Goal: Information Seeking & Learning: Learn about a topic

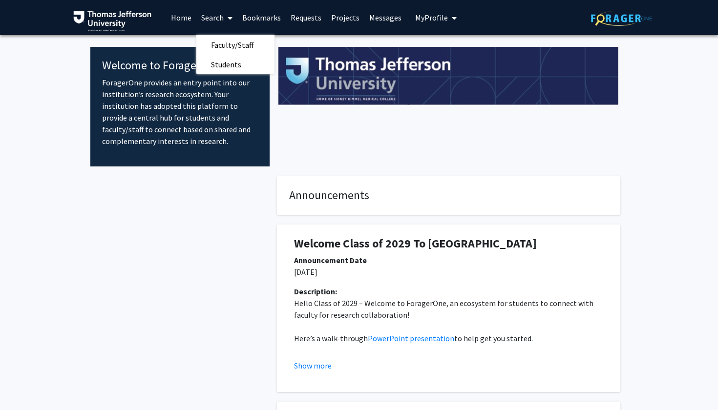
click at [343, 17] on link "Projects" at bounding box center [345, 17] width 38 height 34
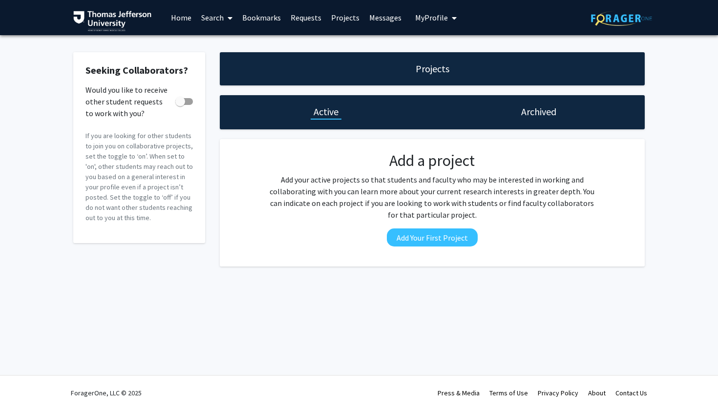
click at [308, 18] on link "Requests" at bounding box center [306, 17] width 41 height 34
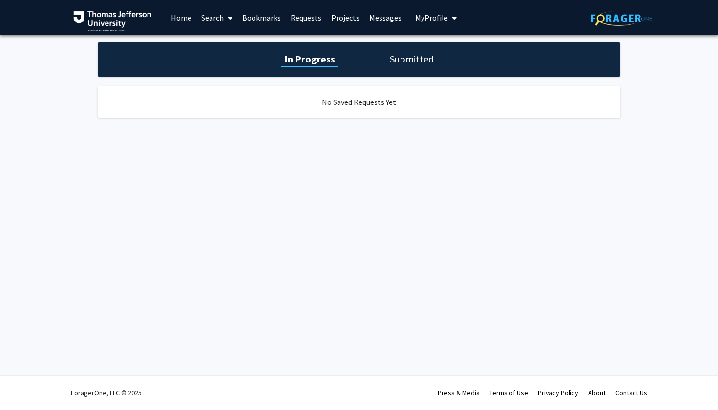
click at [275, 20] on link "Bookmarks" at bounding box center [261, 17] width 48 height 34
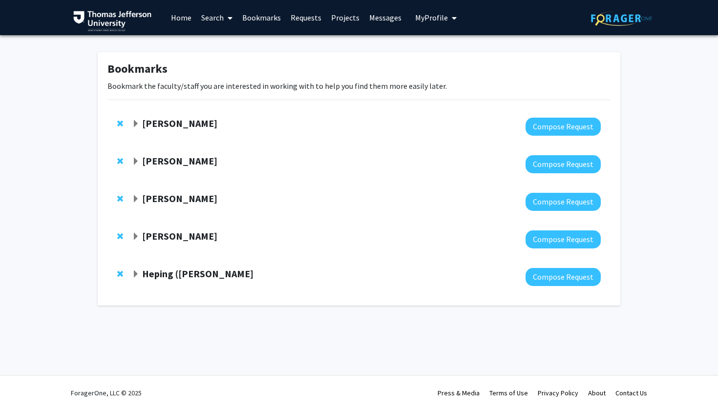
click at [219, 23] on link "Search" at bounding box center [216, 17] width 41 height 34
click at [229, 44] on span "Faculty/Staff" at bounding box center [232, 45] width 72 height 20
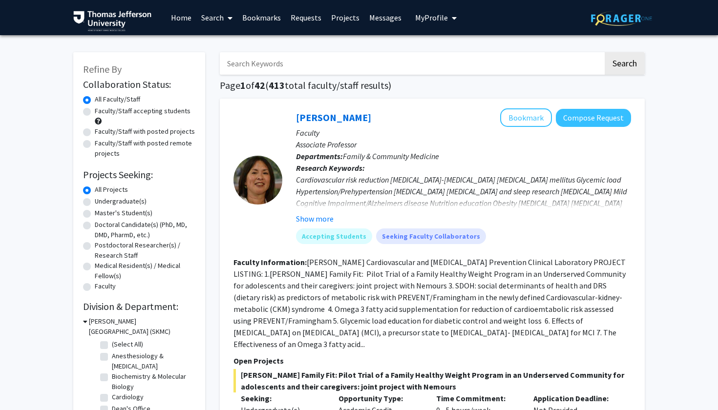
click at [158, 115] on label "Faculty/Staff accepting students" at bounding box center [143, 111] width 96 height 10
click at [101, 112] on input "Faculty/Staff accepting students" at bounding box center [98, 109] width 6 height 6
radio input "true"
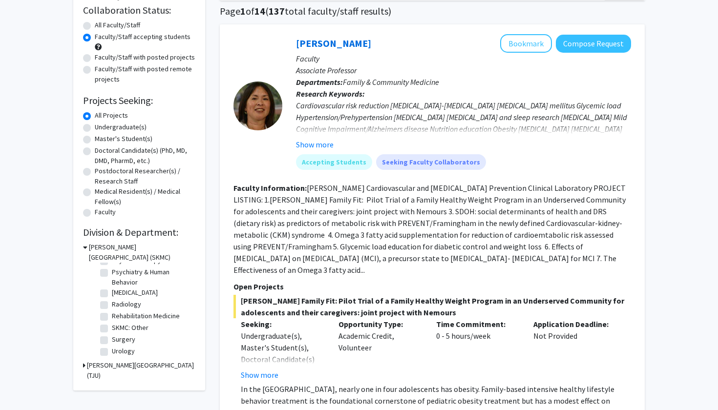
scroll to position [363, 0]
click at [112, 355] on label "Urology" at bounding box center [123, 351] width 23 height 10
click at [112, 353] on input "Urology" at bounding box center [115, 349] width 6 height 6
checkbox input "true"
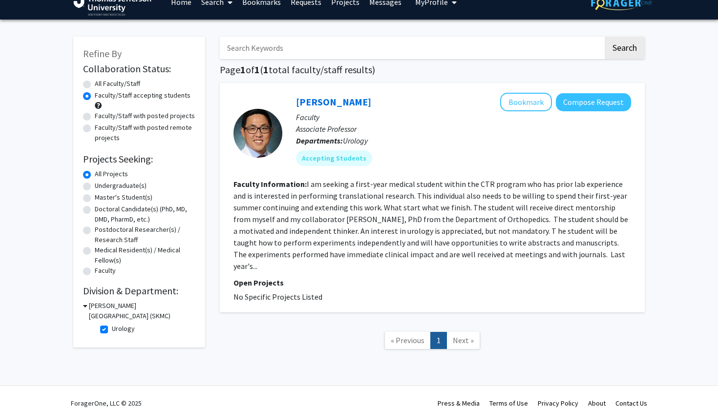
scroll to position [15, 0]
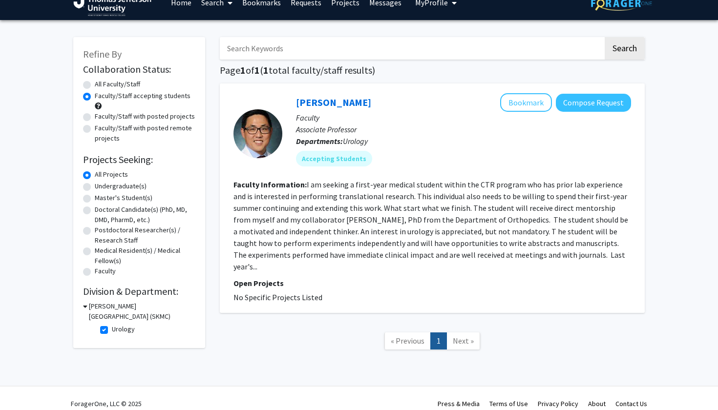
click at [112, 333] on label "Urology" at bounding box center [123, 329] width 23 height 10
click at [112, 331] on input "Urology" at bounding box center [115, 327] width 6 height 6
checkbox input "false"
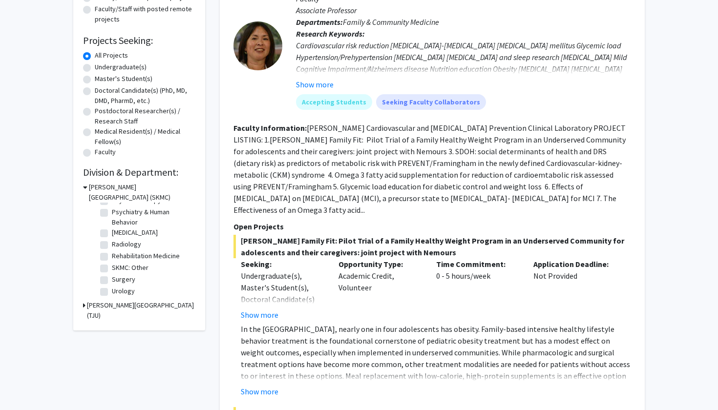
scroll to position [363, 0]
click at [112, 285] on label "Surgery" at bounding box center [123, 279] width 23 height 10
click at [112, 281] on input "Surgery" at bounding box center [115, 277] width 6 height 6
checkbox input "true"
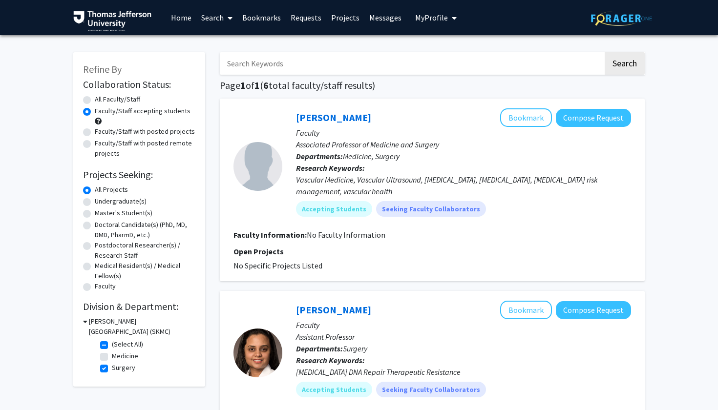
click at [112, 372] on label "Surgery" at bounding box center [123, 368] width 23 height 10
click at [112, 369] on input "Surgery" at bounding box center [115, 366] width 6 height 6
checkbox input "false"
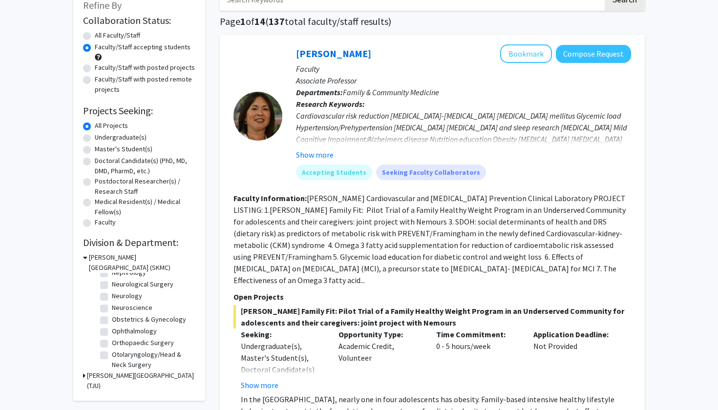
scroll to position [209, 0]
click at [112, 342] on label "Orthopaedic Surgery" at bounding box center [143, 340] width 62 height 10
click at [112, 341] on input "Orthopaedic Surgery" at bounding box center [115, 338] width 6 height 6
checkbox input "true"
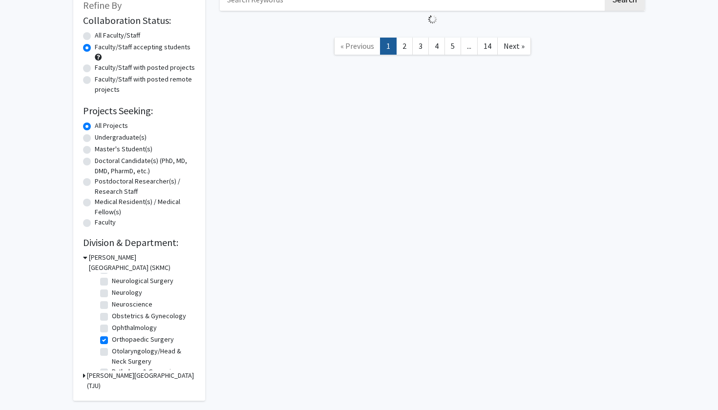
checkbox input "true"
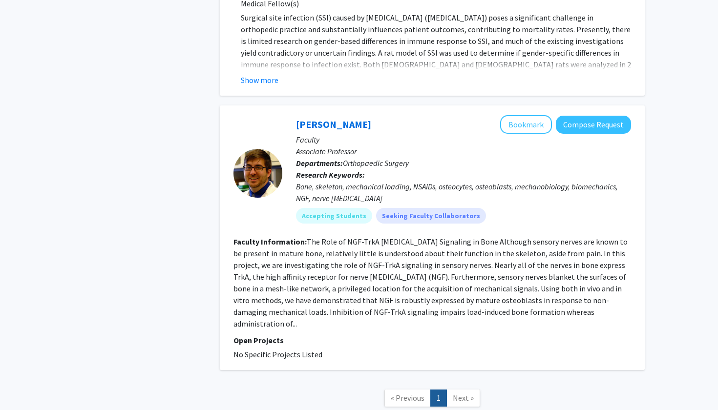
scroll to position [446, 0]
click at [520, 273] on fg-read-more "The Role of NGF-TrkA [MEDICAL_DATA] Signaling in Bone Although sensory nerves a…" at bounding box center [430, 283] width 394 height 92
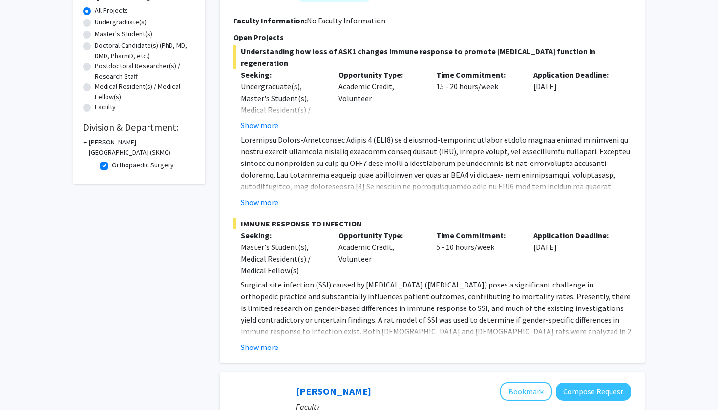
scroll to position [182, 0]
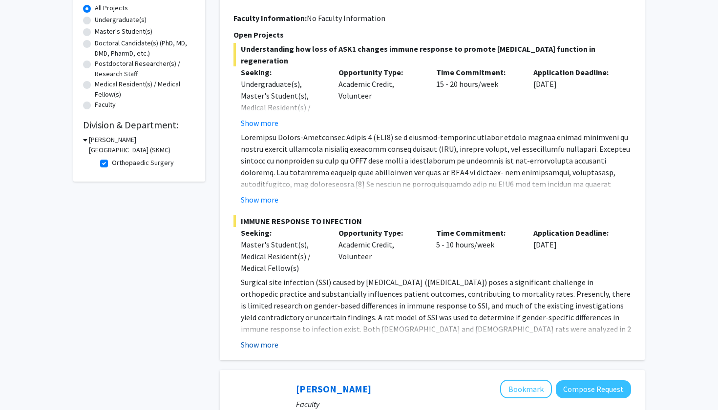
click at [264, 347] on button "Show more" at bounding box center [260, 345] width 38 height 12
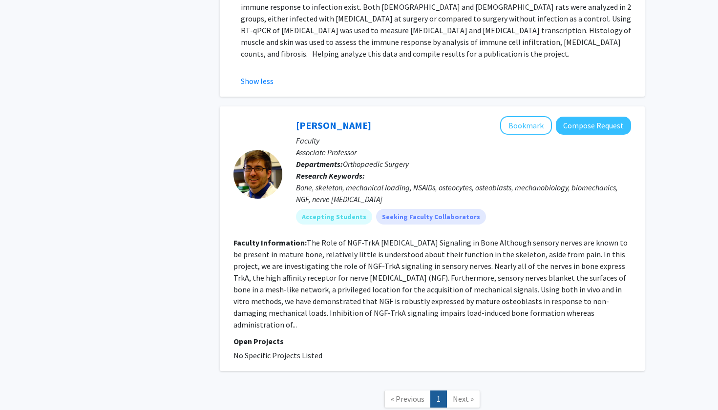
scroll to position [505, 0]
click at [312, 129] on link "[PERSON_NAME]" at bounding box center [333, 124] width 75 height 12
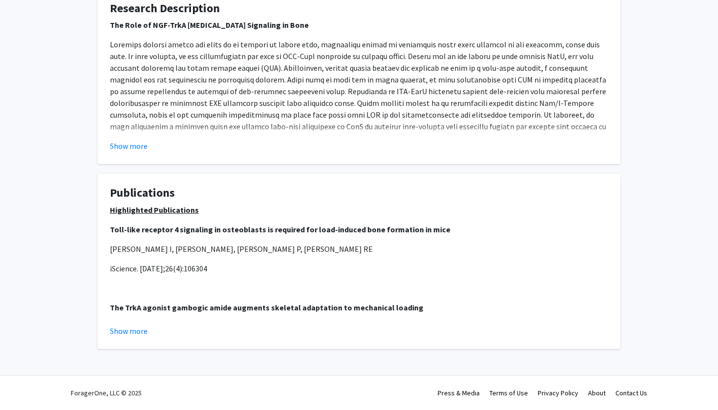
scroll to position [394, 0]
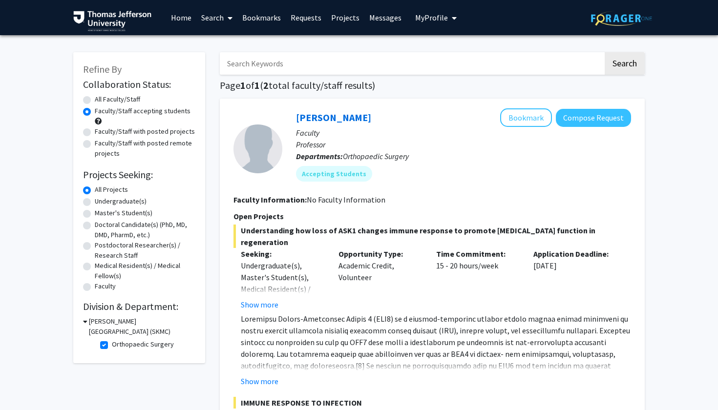
click at [112, 345] on label "Orthopaedic Surgery" at bounding box center [143, 344] width 62 height 10
click at [112, 345] on input "Orthopaedic Surgery" at bounding box center [115, 342] width 6 height 6
checkbox input "false"
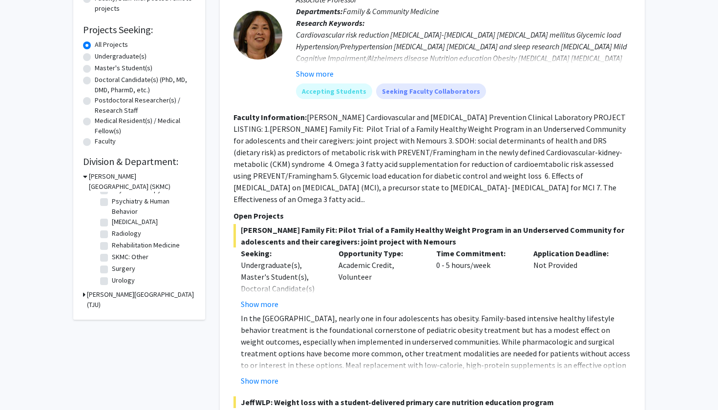
scroll to position [145, 0]
click at [133, 294] on h3 "[PERSON_NAME][GEOGRAPHIC_DATA] (TJU)" at bounding box center [141, 300] width 108 height 21
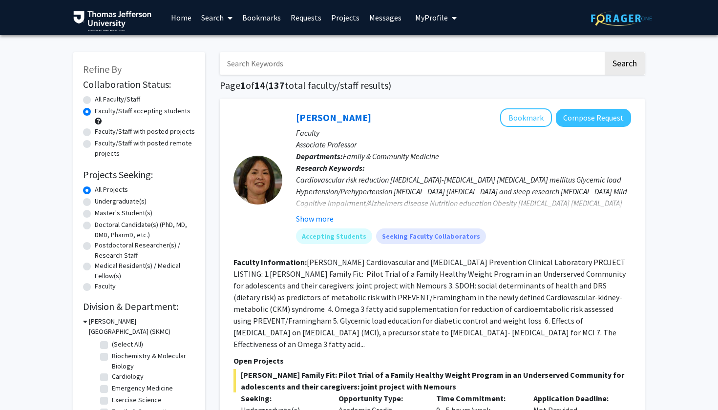
scroll to position [0, 0]
click at [95, 100] on label "All Faculty/Staff" at bounding box center [117, 99] width 45 height 10
click at [95, 100] on input "All Faculty/Staff" at bounding box center [98, 97] width 6 height 6
radio input "true"
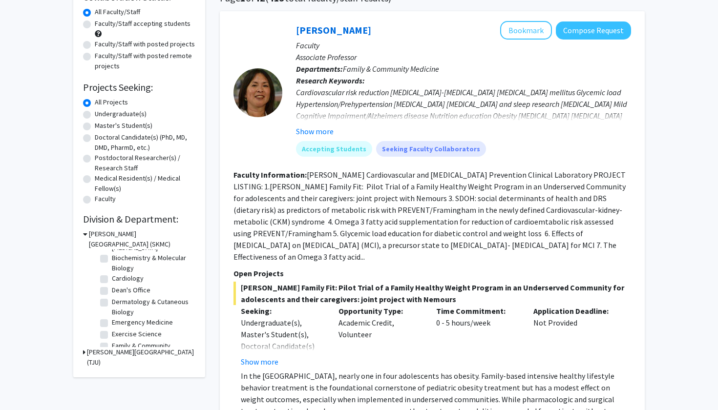
scroll to position [35, 0]
click at [126, 300] on label "Dermatology & Cutaneous Biology" at bounding box center [152, 303] width 81 height 21
click at [118, 300] on input "Dermatology & Cutaneous Biology" at bounding box center [115, 296] width 6 height 6
checkbox input "true"
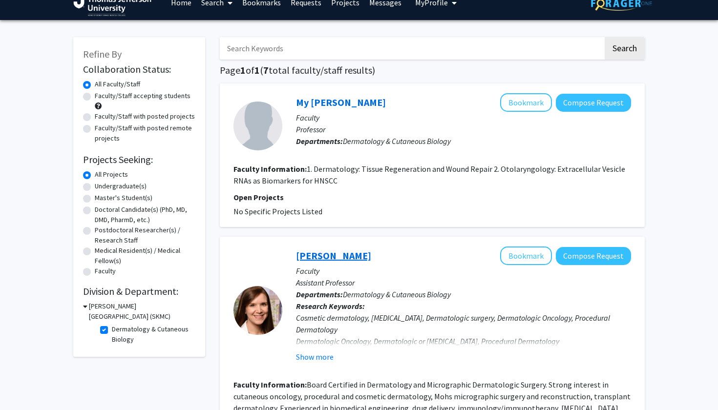
scroll to position [74, 0]
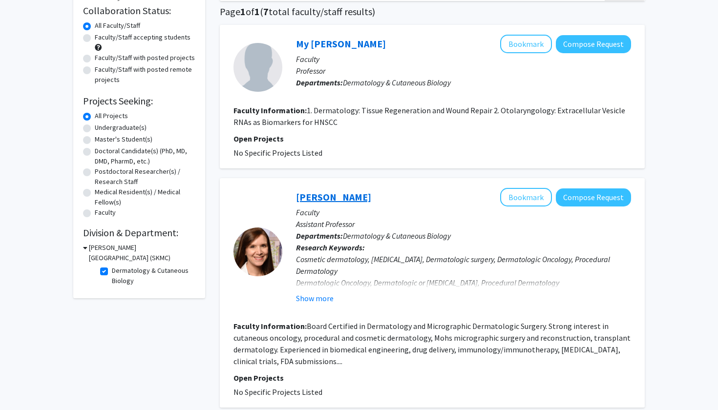
click at [325, 193] on link "[PERSON_NAME]" at bounding box center [333, 197] width 75 height 12
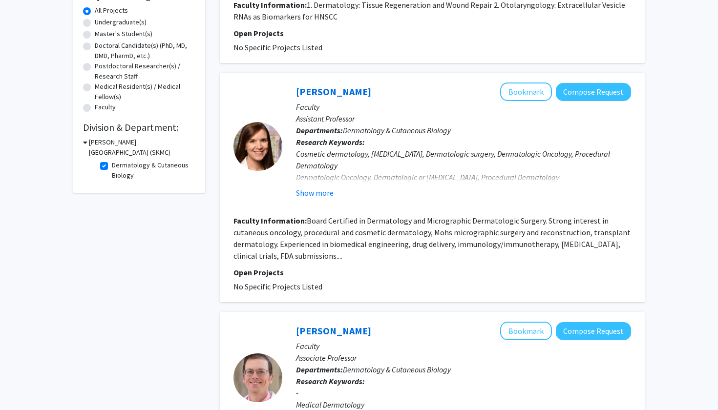
scroll to position [170, 0]
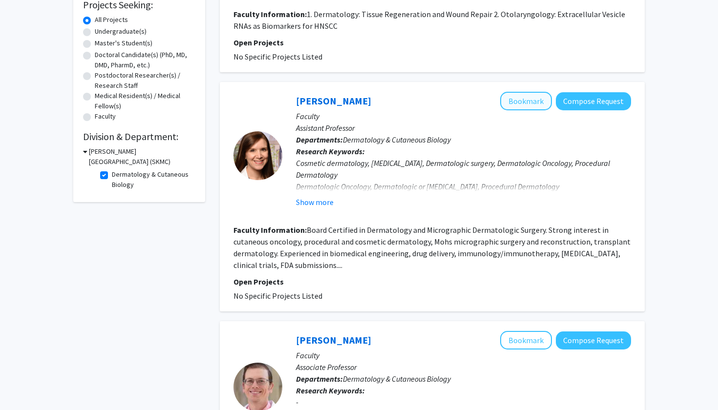
click at [536, 108] on button "Bookmark" at bounding box center [526, 101] width 52 height 19
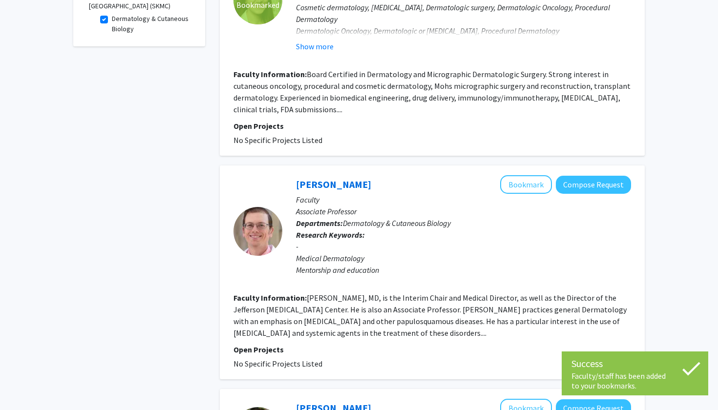
scroll to position [327, 0]
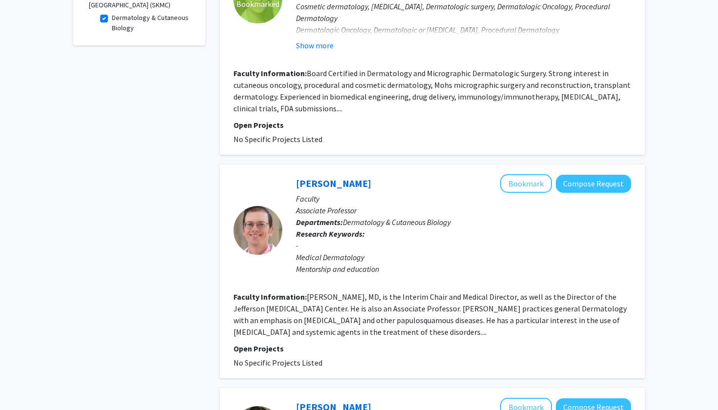
click at [320, 322] on fg-read-more "[PERSON_NAME], MD, is the Interim Chair and Medical Director, as well as the Di…" at bounding box center [429, 314] width 393 height 45
click at [247, 231] on div at bounding box center [257, 230] width 49 height 49
click at [323, 186] on link "[PERSON_NAME]" at bounding box center [333, 183] width 75 height 12
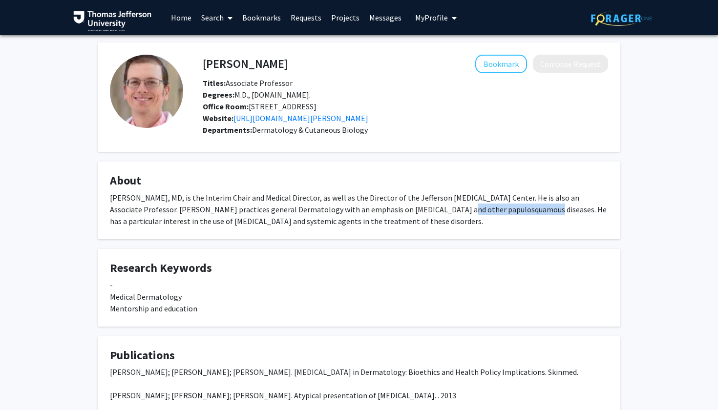
drag, startPoint x: 374, startPoint y: 223, endPoint x: 460, endPoint y: 225, distance: 85.5
click at [460, 225] on div "[PERSON_NAME], MD, is the Interim Chair and Medical Director, as well as the Di…" at bounding box center [359, 209] width 498 height 35
copy div "papulosquamous diseases"
click at [516, 67] on button "Bookmark" at bounding box center [501, 64] width 52 height 19
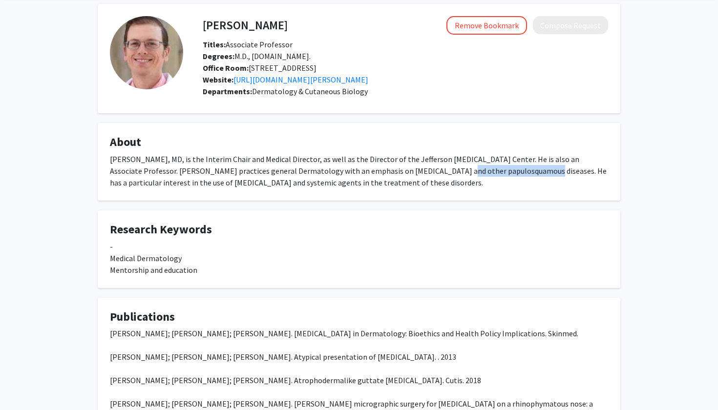
scroll to position [13, 0]
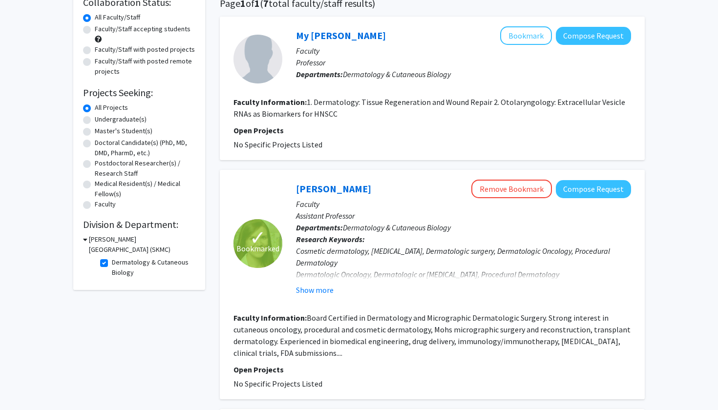
scroll to position [85, 0]
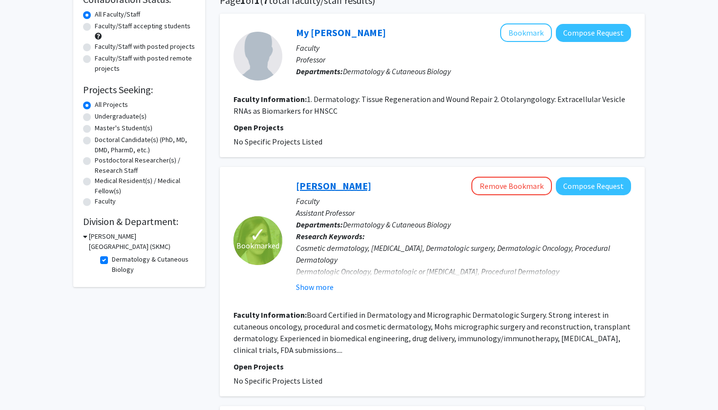
click at [325, 185] on link "[PERSON_NAME]" at bounding box center [333, 186] width 75 height 12
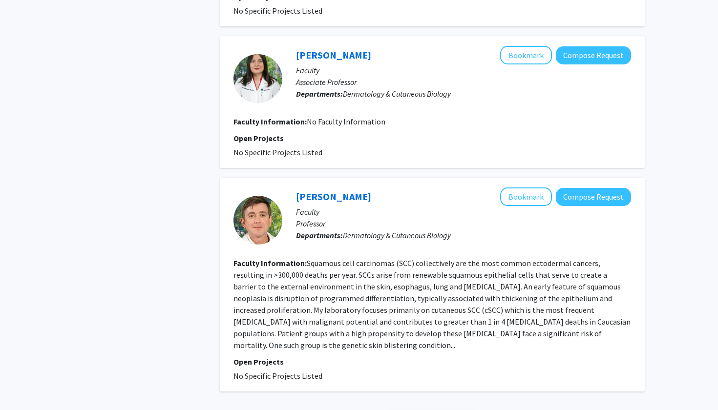
scroll to position [1010, 0]
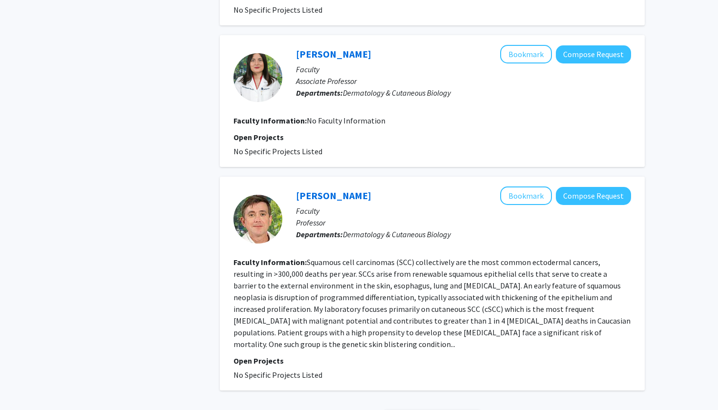
click at [269, 221] on div at bounding box center [257, 219] width 49 height 49
click at [327, 198] on link "[PERSON_NAME]" at bounding box center [333, 195] width 75 height 12
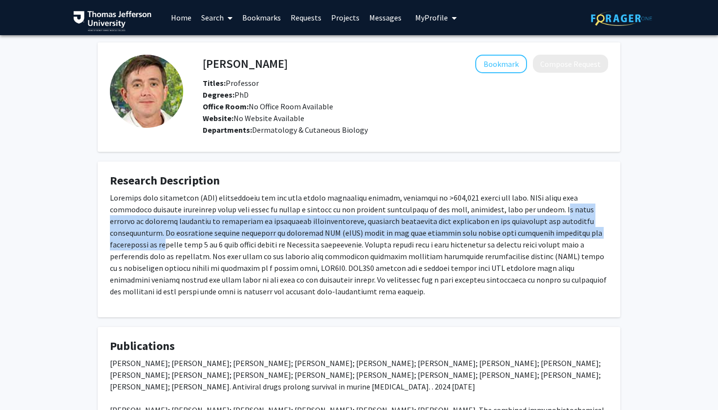
drag, startPoint x: 513, startPoint y: 211, endPoint x: 527, endPoint y: 230, distance: 23.0
click at [527, 230] on p at bounding box center [359, 244] width 498 height 105
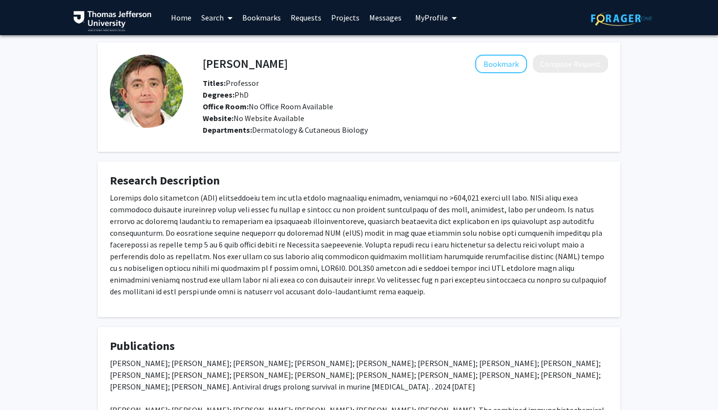
click at [510, 245] on p at bounding box center [359, 244] width 498 height 105
click at [490, 71] on button "Bookmark" at bounding box center [501, 64] width 52 height 19
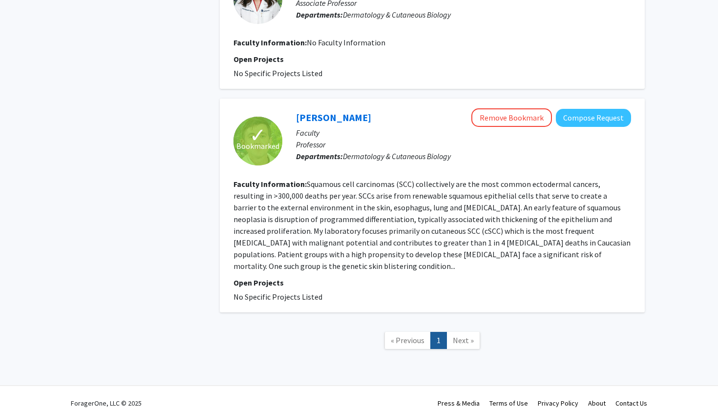
scroll to position [1088, 0]
drag, startPoint x: 291, startPoint y: 119, endPoint x: 296, endPoint y: 121, distance: 6.3
click at [296, 121] on div "[PERSON_NAME] Remove Bookmark Compose Request Faculty Professor Departments: De…" at bounding box center [456, 141] width 349 height 65
copy link "[PERSON_NAME]"
